Goal: Communication & Community: Answer question/provide support

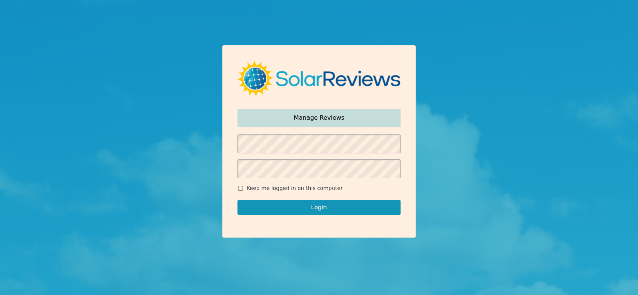
click at [239, 189] on input "Keep me logged in on this computer" at bounding box center [240, 188] width 6 height 5
checkbox input "true"
click at [269, 208] on button "Login" at bounding box center [318, 207] width 163 height 15
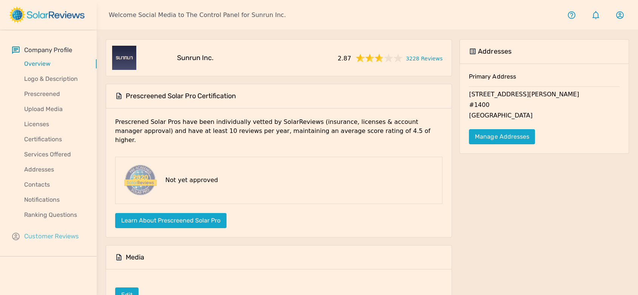
click at [67, 235] on p "Customer Reviews" at bounding box center [51, 235] width 55 height 9
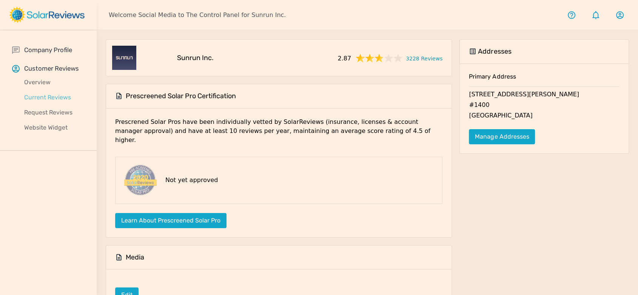
click at [49, 99] on p "Current Reviews" at bounding box center [54, 97] width 85 height 9
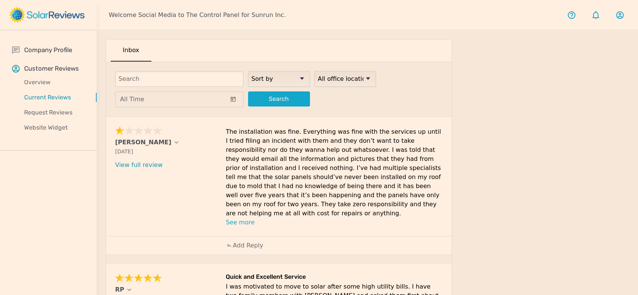
drag, startPoint x: 410, startPoint y: 214, endPoint x: 112, endPoint y: 141, distance: 307.2
click at [112, 141] on div "Tony Sep 24, 2025 What type of installation was this? no answer What year was y…" at bounding box center [278, 176] width 345 height 119
copy div "Tony Sep 24, 2025 What type of installation was this? no answer What year was y…"
click at [253, 242] on div "Add Reply" at bounding box center [244, 245] width 45 height 18
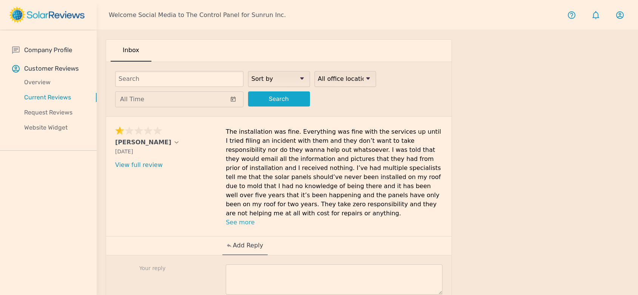
click at [273, 264] on textarea at bounding box center [334, 279] width 217 height 30
click at [305, 268] on textarea at bounding box center [334, 279] width 217 height 30
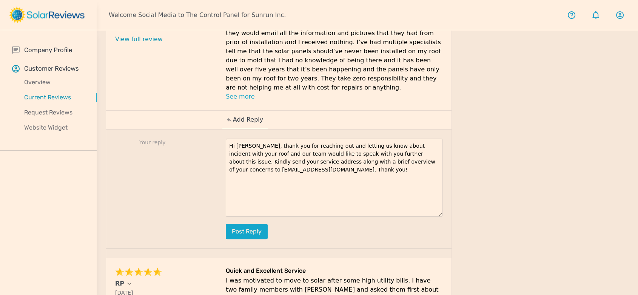
drag, startPoint x: 440, startPoint y: 156, endPoint x: 445, endPoint y: 205, distance: 49.0
click at [445, 205] on div "Your reply Hi Tony, thank you for reaching out and letting us know about incide…" at bounding box center [278, 188] width 345 height 119
drag, startPoint x: 282, startPoint y: 161, endPoint x: 220, endPoint y: 135, distance: 66.8
click at [220, 135] on div "Your reply Hi Tony, thank you for reaching out and letting us know about the in…" at bounding box center [278, 189] width 345 height 120
click at [434, 139] on textarea "Hi Tony, thank you for reaching out and letting us know about the incident with…" at bounding box center [334, 178] width 217 height 79
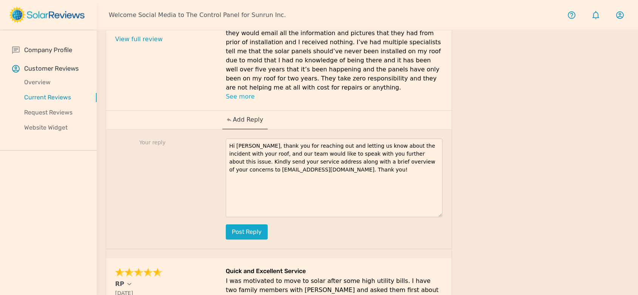
click at [438, 139] on textarea "Hi Tony, thank you for reaching out and letting us know about the incident with…" at bounding box center [334, 178] width 217 height 79
drag, startPoint x: 243, startPoint y: 145, endPoint x: 216, endPoint y: 142, distance: 26.9
click at [216, 142] on div "Your reply Hi Tony, thank you for reaching out and letting us know about the in…" at bounding box center [278, 189] width 345 height 120
click at [386, 178] on textarea "Hi Tony, thank you for reaching out and letting us know about the incident with…" at bounding box center [334, 178] width 217 height 79
type textarea "Hi Tony, thank you for reaching out and letting us know about the incident with…"
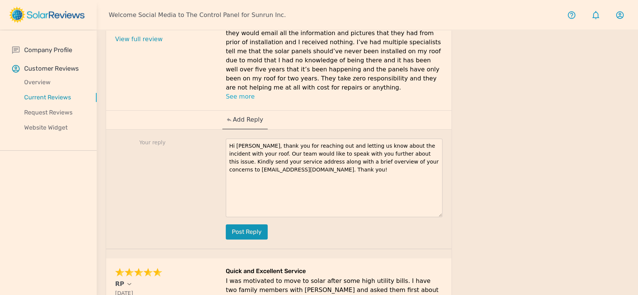
click at [255, 224] on button "Post reply" at bounding box center [247, 231] width 42 height 15
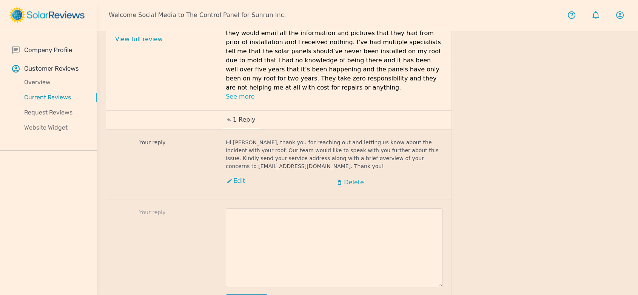
scroll to position [293, 0]
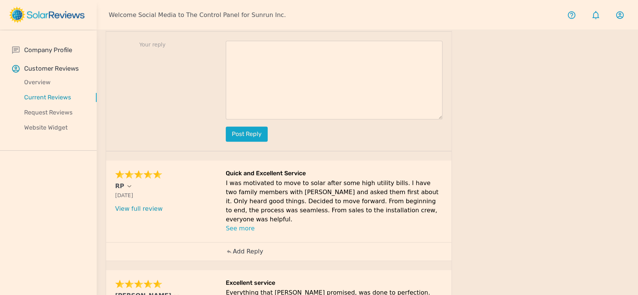
click at [255, 247] on p "Add Reply" at bounding box center [248, 251] width 30 height 9
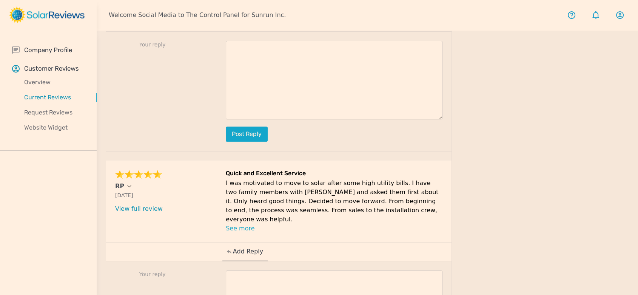
click at [327, 261] on div "Your reply Post reply" at bounding box center [278, 296] width 345 height 71
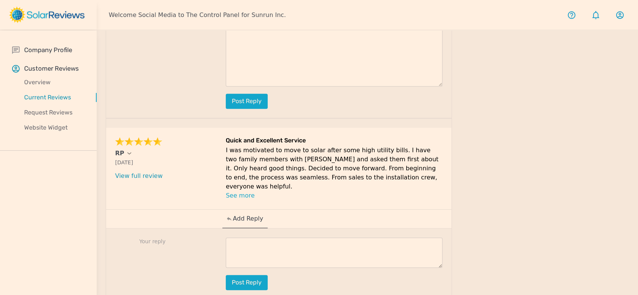
scroll to position [335, 0]
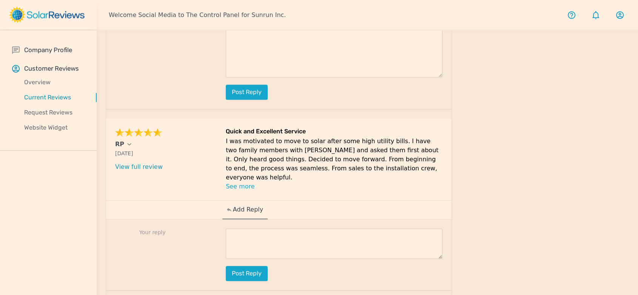
click at [260, 219] on div "Your reply Post reply" at bounding box center [278, 254] width 345 height 71
click at [293, 228] on textarea at bounding box center [334, 243] width 217 height 30
click at [257, 228] on textarea at bounding box center [334, 243] width 217 height 30
paste textarea "Thank you so much for your kind words, name. We’re delighted to hear that your …"
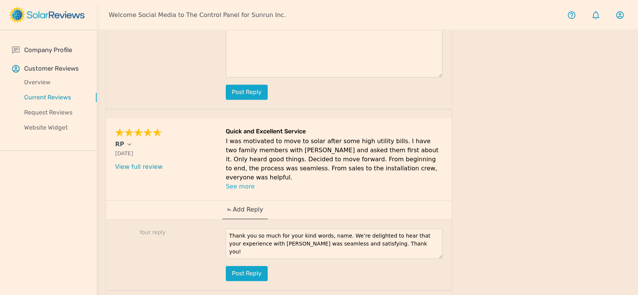
drag, startPoint x: 337, startPoint y: 206, endPoint x: 323, endPoint y: 207, distance: 14.0
click at [323, 228] on textarea "Thank you so much for your kind words, name. We’re delighted to hear that your …" at bounding box center [334, 243] width 217 height 30
click at [385, 228] on textarea "Thank you so much for your kind words, RP. We’re delighted to hear that your ex…" at bounding box center [334, 243] width 217 height 30
type textarea "Thank you so much for your kind words, RP. We’re delighted to hear that your ex…"
click at [239, 266] on button "Post reply" at bounding box center [247, 273] width 42 height 15
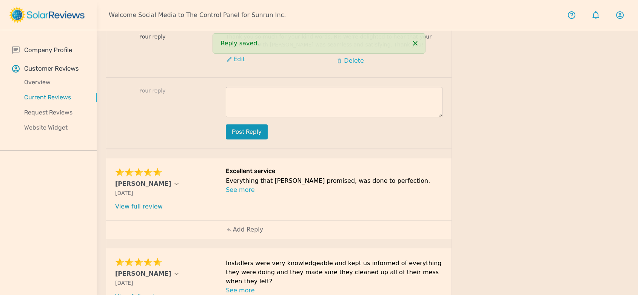
scroll to position [545, 0]
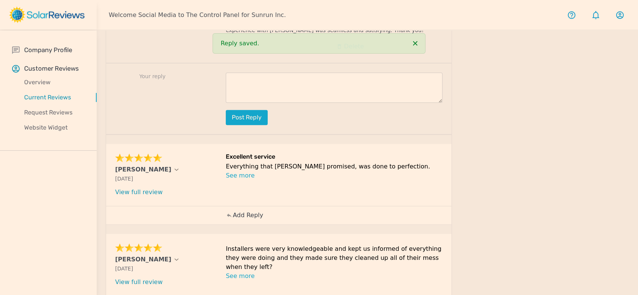
click at [245, 211] on p "Add Reply" at bounding box center [248, 215] width 30 height 9
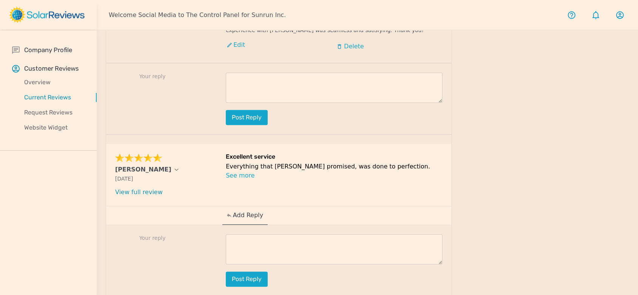
click at [274, 234] on textarea at bounding box center [334, 249] width 217 height 30
paste textarea "Your review brightened our day, [Customer Name]! Thanks for taking the time to …"
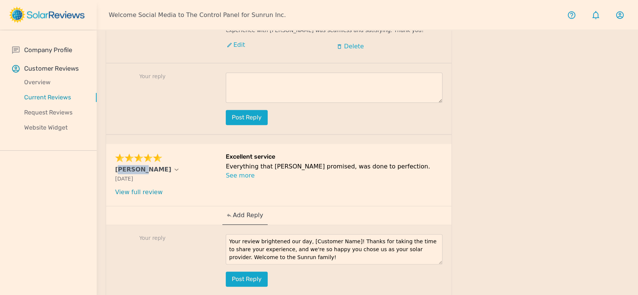
drag, startPoint x: 111, startPoint y: 142, endPoint x: 137, endPoint y: 142, distance: 26.4
click at [137, 144] on div "K Doyle Sep 23, 2025 What type of installation was this? no answer What year wa…" at bounding box center [278, 175] width 345 height 62
copy p "[PERSON_NAME]"
drag, startPoint x: 346, startPoint y: 211, endPoint x: 305, endPoint y: 212, distance: 41.5
click at [305, 234] on textarea "Your review brightened our day, [Customer Name]! Thanks for taking the time to …" at bounding box center [334, 249] width 217 height 30
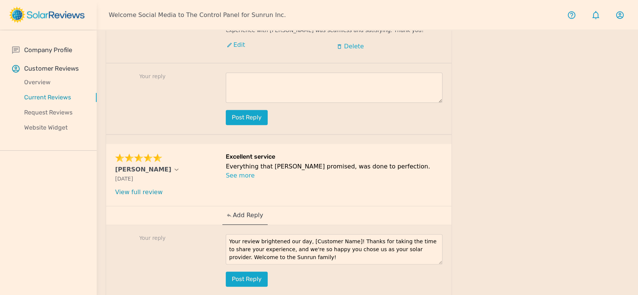
paste textarea "[PERSON_NAME]"
type textarea "Your review brightened our day, K Doyle! Thanks for taking the time to share yo…"
click at [254, 271] on button "Post reply" at bounding box center [247, 278] width 42 height 15
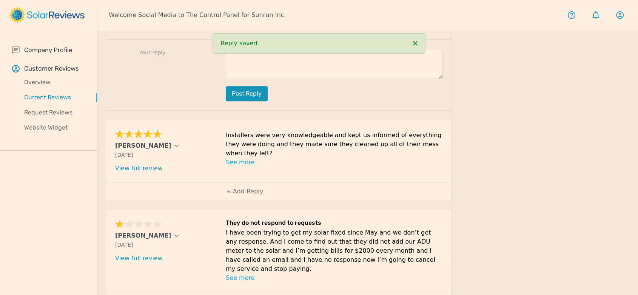
scroll to position [799, 0]
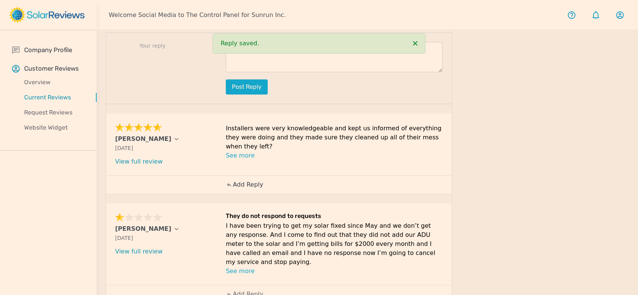
click at [244, 180] on p "Add Reply" at bounding box center [248, 184] width 30 height 9
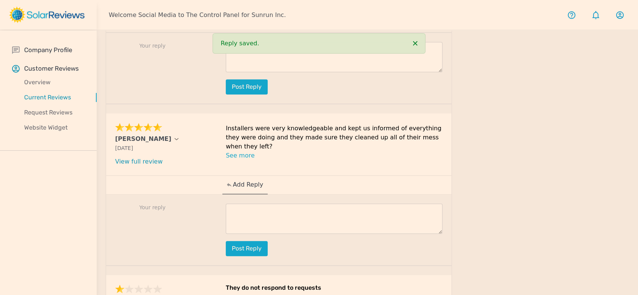
click at [291, 203] on textarea at bounding box center [334, 218] width 217 height 30
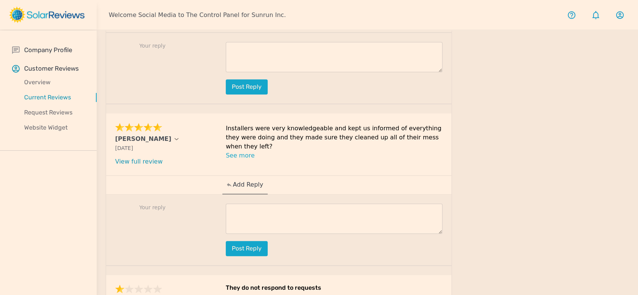
drag, startPoint x: 252, startPoint y: 186, endPoint x: 259, endPoint y: 187, distance: 7.2
click at [252, 203] on textarea at bounding box center [334, 218] width 217 height 30
paste textarea "Thank you for sharing your positive experience with us, Kendall! We're delighte…"
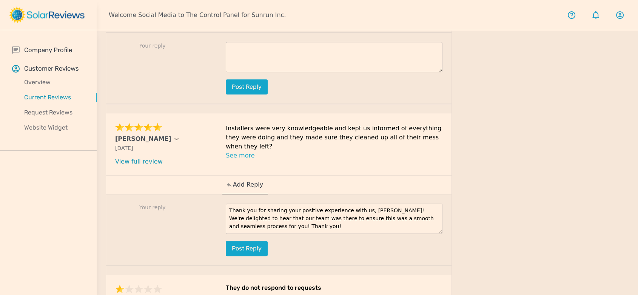
scroll to position [0, 0]
drag, startPoint x: 376, startPoint y: 179, endPoint x: 359, endPoint y: 179, distance: 17.8
click at [359, 203] on textarea "Thank you for sharing your positive experience with us, Kendall! We're delighte…" at bounding box center [334, 218] width 217 height 30
drag, startPoint x: 273, startPoint y: 199, endPoint x: 290, endPoint y: 205, distance: 18.0
click at [279, 203] on textarea "Thank you for sharing your positive experience with us, Tim! We're delighted to…" at bounding box center [334, 218] width 217 height 30
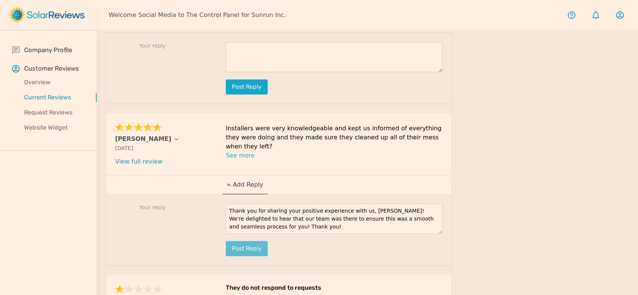
type textarea "Thank you for sharing your positive experience with us, Tim! We're delighted to…"
click at [263, 241] on button "Post reply" at bounding box center [247, 248] width 42 height 15
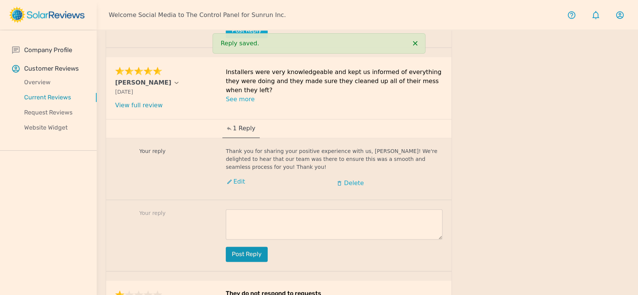
scroll to position [924, 0]
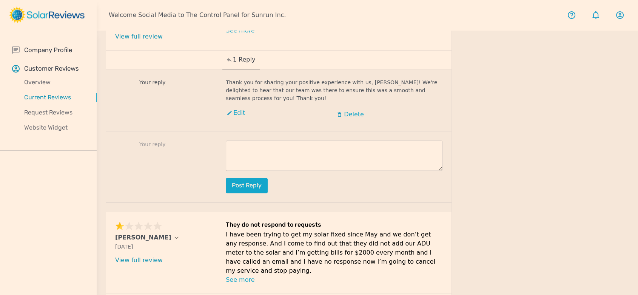
drag, startPoint x: 428, startPoint y: 229, endPoint x: 114, endPoint y: 197, distance: 316.0
click at [114, 212] on div "Michelle Butler Sep 21, 2025 What type of installation was this? no answer What…" at bounding box center [278, 253] width 345 height 82
copy div "Michelle Butler Sep 21, 2025 What type of installation was this? no answer What…"
drag, startPoint x: 111, startPoint y: 199, endPoint x: 156, endPoint y: 199, distance: 44.5
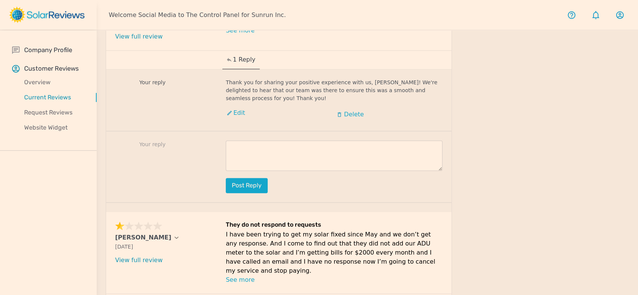
click at [156, 212] on div "Michelle Butler Sep 21, 2025 What type of installation was this? no answer What…" at bounding box center [278, 253] width 345 height 82
copy p "[PERSON_NAME]"
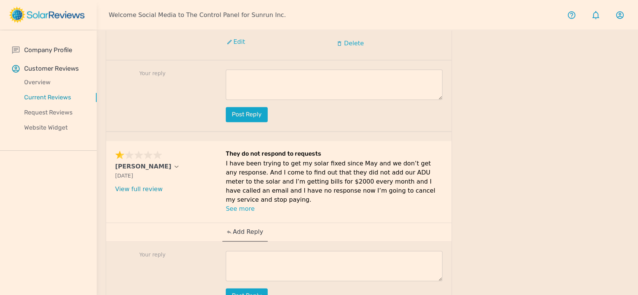
scroll to position [995, 0]
click at [276, 250] on div "Post reply" at bounding box center [334, 276] width 217 height 52
click at [271, 250] on textarea at bounding box center [334, 265] width 217 height 30
paste textarea "Thank you for bringing this to our attention, Snehal. We are so so to hear that…"
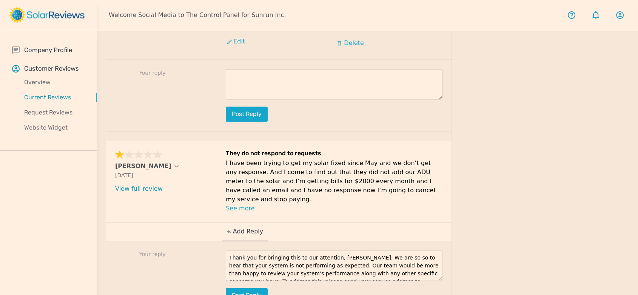
scroll to position [29, 0]
drag, startPoint x: 116, startPoint y: 127, endPoint x: 140, endPoint y: 127, distance: 23.4
click at [140, 140] on div "Michelle Butler Sep 21, 2025 What type of installation was this? no answer What…" at bounding box center [278, 181] width 345 height 82
copy p "Michelle"
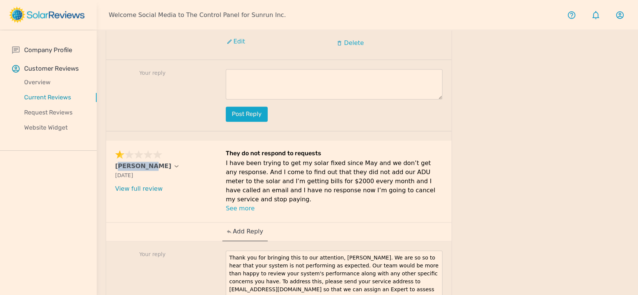
scroll to position [0, 0]
drag, startPoint x: 439, startPoint y: 231, endPoint x: 439, endPoint y: 293, distance: 62.3
click at [440, 294] on textarea "Thank you for bringing this to our attention, Snehal. We are so so to hear that…" at bounding box center [334, 297] width 217 height 95
drag, startPoint x: 348, startPoint y: 208, endPoint x: 338, endPoint y: 208, distance: 9.4
click at [338, 250] on textarea "Thank you for bringing this to our attention, Snehal. We are so so to hear that…" at bounding box center [334, 297] width 217 height 94
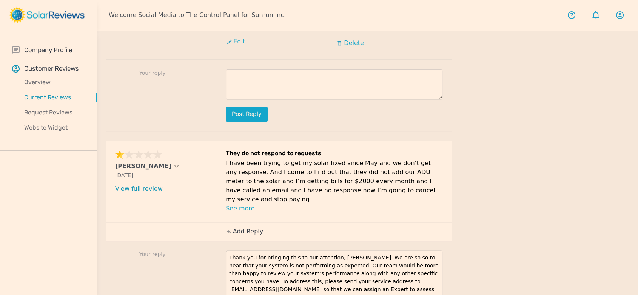
click at [346, 250] on textarea "Thank you for bringing this to our attention, Snehal. We are so so to hear that…" at bounding box center [334, 297] width 217 height 94
drag, startPoint x: 348, startPoint y: 208, endPoint x: 332, endPoint y: 208, distance: 15.9
click at [332, 250] on textarea "Thank you for bringing this to our attention, Snehal. We are so so to hear that…" at bounding box center [334, 297] width 217 height 94
paste textarea "Michelle"
click at [344, 254] on textarea "Thank you for bringing this to our attention, Michelle. We are so so to hear th…" at bounding box center [334, 297] width 217 height 94
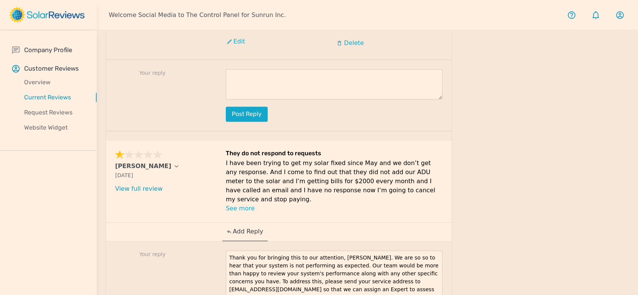
drag, startPoint x: 276, startPoint y: 242, endPoint x: 225, endPoint y: 205, distance: 63.3
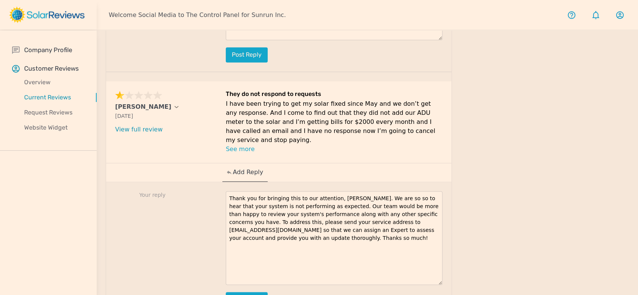
scroll to position [1059, 0]
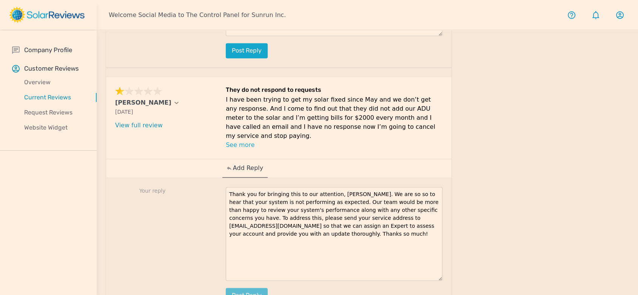
type textarea "Thank you for bringing this to our attention, Michelle. We are so so to hear th…"
click at [254, 288] on button "Post reply" at bounding box center [247, 295] width 42 height 15
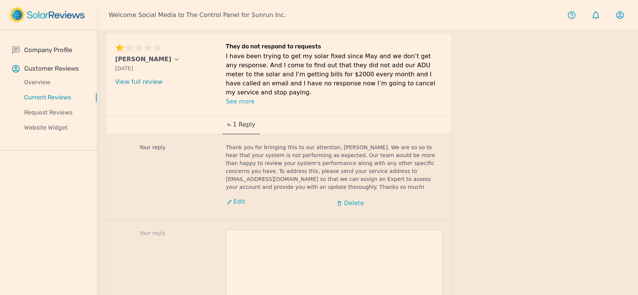
scroll to position [1136, 0]
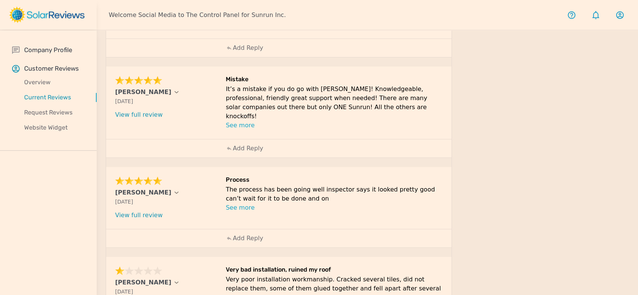
scroll to position [0, 0]
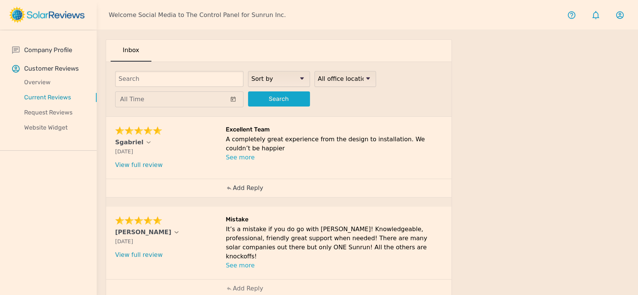
click at [257, 185] on p "Add Reply" at bounding box center [248, 187] width 30 height 9
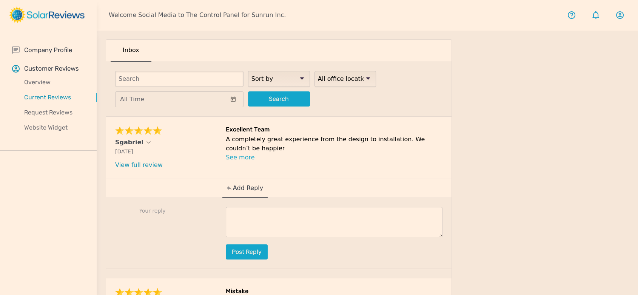
click at [252, 211] on textarea at bounding box center [334, 222] width 217 height 30
click at [276, 225] on textarea at bounding box center [334, 222] width 217 height 30
paste textarea "Thank you for sharing your experience, Robert! We're thrilled to hear that you …"
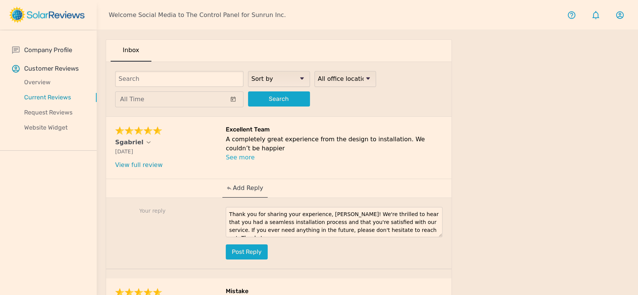
scroll to position [5, 0]
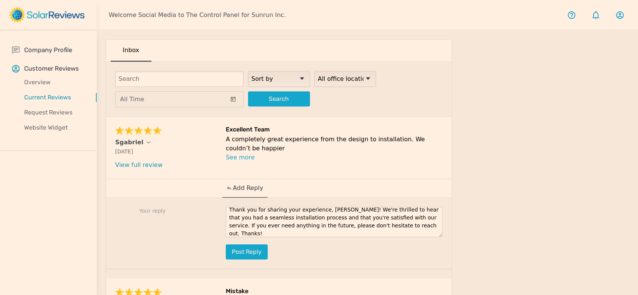
drag, startPoint x: 115, startPoint y: 144, endPoint x: 137, endPoint y: 144, distance: 21.9
click at [137, 144] on div "Sgabriel Sep 21, 2025 What type of installation was this? no answer What year w…" at bounding box center [278, 148] width 345 height 62
copy p "Sgabriel"
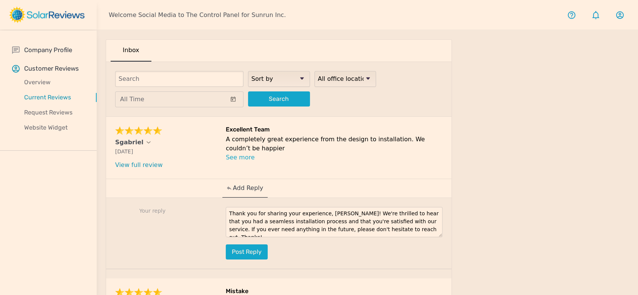
scroll to position [0, 0]
drag, startPoint x: 337, startPoint y: 212, endPoint x: 322, endPoint y: 213, distance: 15.1
click at [322, 213] on textarea "Thank you for sharing your experience, Robert! We're thrilled to hear that you …" at bounding box center [334, 222] width 217 height 30
paste textarea "Sgabriel"
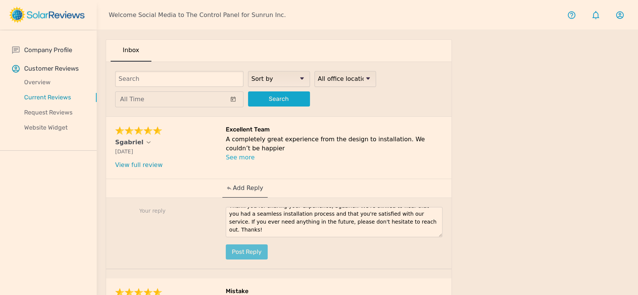
type textarea "Thank you for sharing your experience, Sgabriel! We're thrilled to hear that yo…"
click at [248, 253] on button "Post reply" at bounding box center [247, 251] width 42 height 15
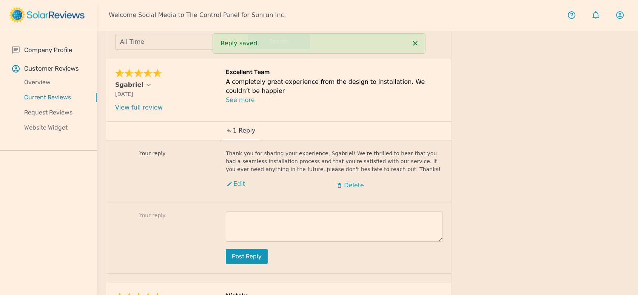
scroll to position [168, 0]
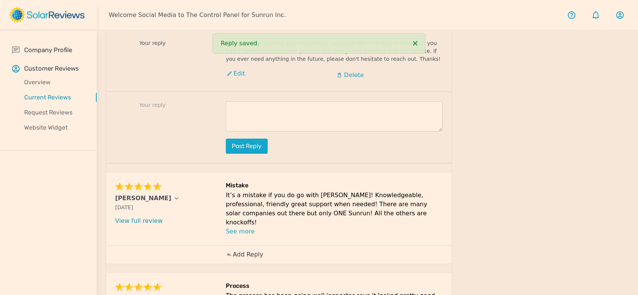
click at [244, 250] on p "Add Reply" at bounding box center [248, 254] width 30 height 9
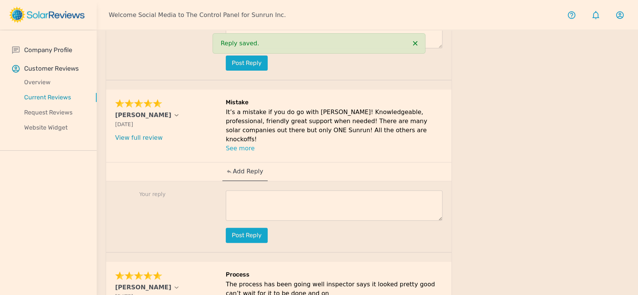
scroll to position [251, 0]
click at [298, 194] on textarea at bounding box center [334, 204] width 217 height 30
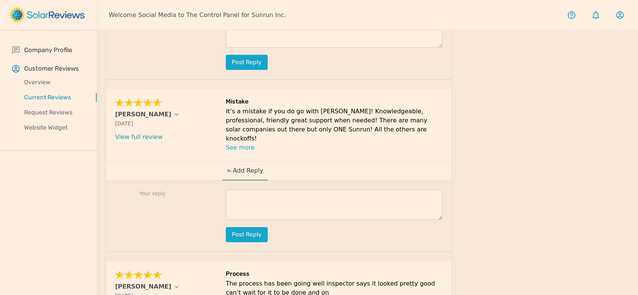
click at [296, 203] on textarea at bounding box center [334, 204] width 217 height 30
paste textarea "Thanks for your review, [Customer Name]! Our goal is to make going solar easy a…"
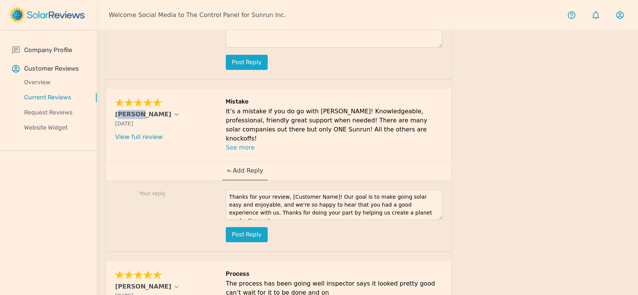
drag, startPoint x: 115, startPoint y: 110, endPoint x: 135, endPoint y: 112, distance: 19.7
click at [135, 112] on div "Dwight Winters Sep 21, 2025 What type of installation was this? no answer What …" at bounding box center [278, 125] width 345 height 72
copy p "Dwight"
drag, startPoint x: 326, startPoint y: 186, endPoint x: 284, endPoint y: 184, distance: 41.9
click at [284, 189] on textarea "Thanks for your review, [Customer Name]! Our goal is to make going solar easy a…" at bounding box center [334, 204] width 217 height 30
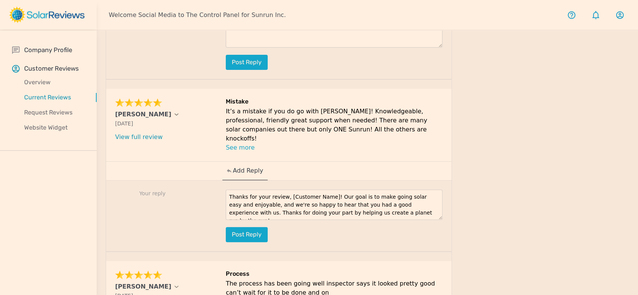
paste textarea "Dwight"
type textarea "Thanks for your review, Dwight! Our goal is to make going solar easy and enjoya…"
click at [241, 227] on button "Post reply" at bounding box center [247, 234] width 42 height 15
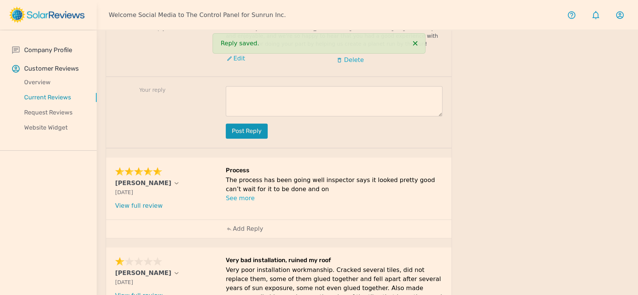
scroll to position [503, 0]
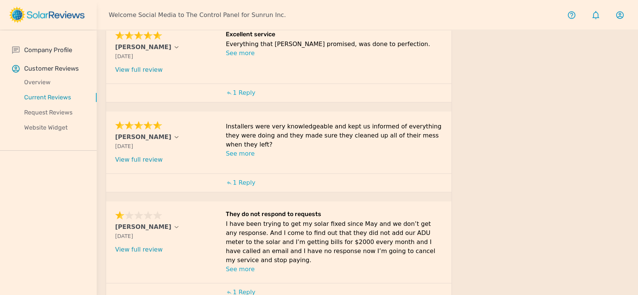
scroll to position [360, 0]
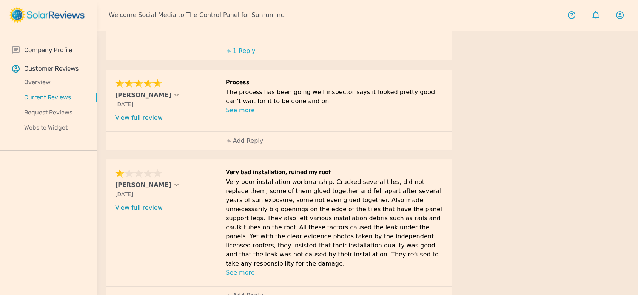
scroll to position [224, 0]
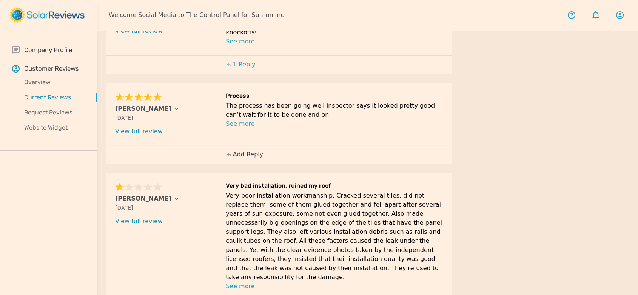
click at [253, 145] on div "Add Reply" at bounding box center [244, 154] width 45 height 18
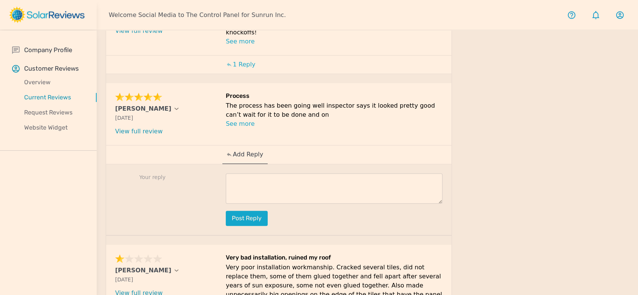
drag, startPoint x: 309, startPoint y: 168, endPoint x: 322, endPoint y: 165, distance: 13.6
click at [309, 173] on textarea at bounding box center [334, 188] width 217 height 30
click at [316, 173] on textarea at bounding box center [334, 188] width 217 height 30
paste textarea "Thank you so much for being part of our Sunrun family!"
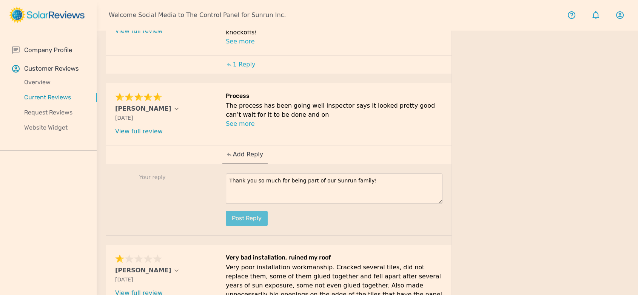
type textarea "Thank you so much for being part of our Sunrun family!"
click at [247, 211] on button "Post reply" at bounding box center [247, 218] width 42 height 15
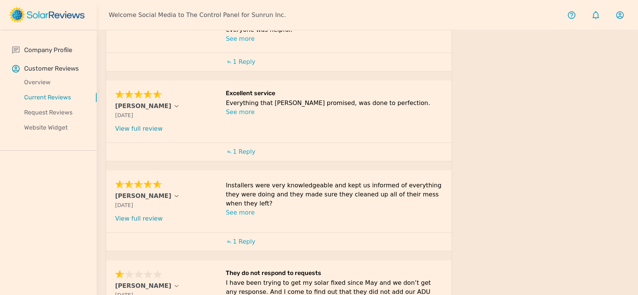
scroll to position [360, 0]
